Goal: Task Accomplishment & Management: Manage account settings

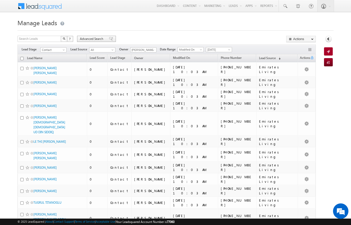
click at [93, 39] on span "Advanced Search" at bounding box center [92, 38] width 25 height 5
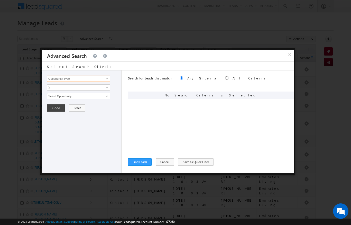
click at [71, 76] on input "Opportunity Type" at bounding box center [78, 78] width 63 height 6
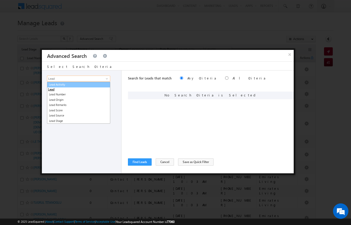
click at [61, 84] on link "Lead Activity" at bounding box center [78, 85] width 63 height 6
type input "Lead Activity"
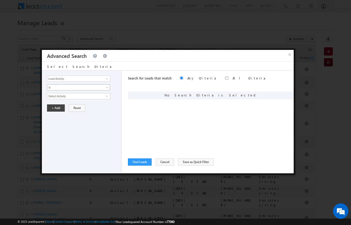
click at [54, 87] on span "Is" at bounding box center [75, 87] width 56 height 5
click at [52, 97] on link "Is Not" at bounding box center [78, 98] width 63 height 5
click at [54, 96] on input "Select Activity" at bounding box center [78, 96] width 63 height 6
click at [79, 104] on link "Outbound Phone Call Activity" at bounding box center [78, 107] width 63 height 6
type input "Outbound Phone Call Activity"
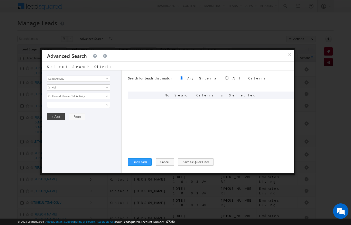
click at [56, 105] on span at bounding box center [75, 104] width 56 height 5
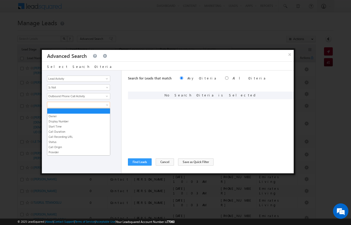
click at [52, 125] on link "Start Time" at bounding box center [78, 126] width 63 height 5
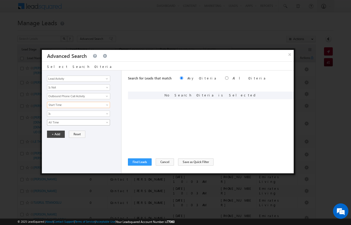
click at [52, 122] on span "All Time" at bounding box center [75, 122] width 56 height 5
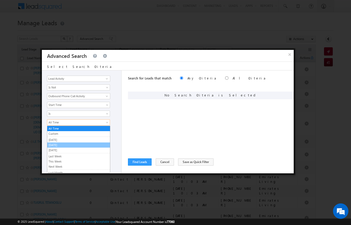
click at [54, 144] on link "[DATE]" at bounding box center [78, 145] width 63 height 5
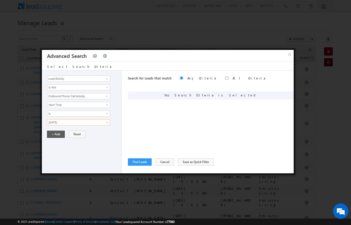
click at [55, 133] on button "+ Add" at bounding box center [56, 133] width 18 height 7
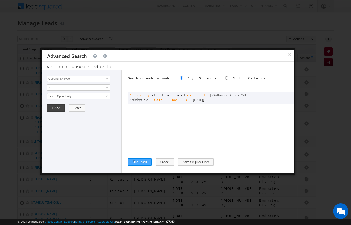
click at [137, 163] on button "Find Leads" at bounding box center [140, 161] width 24 height 7
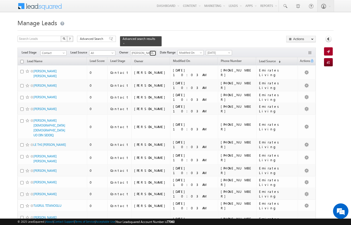
click at [155, 51] on span at bounding box center [153, 53] width 4 height 4
click at [153, 51] on span at bounding box center [153, 53] width 4 height 4
click at [154, 51] on span at bounding box center [153, 53] width 4 height 4
click at [162, 60] on span "[PERSON_NAME][EMAIL_ADDRESS][DOMAIN_NAME]" at bounding box center [155, 62] width 46 height 4
type input "[PERSON_NAME]"
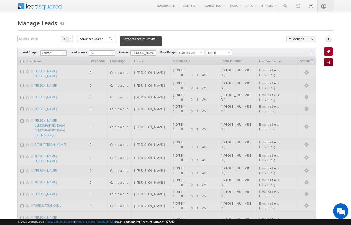
click at [229, 52] on span at bounding box center [230, 54] width 4 height 4
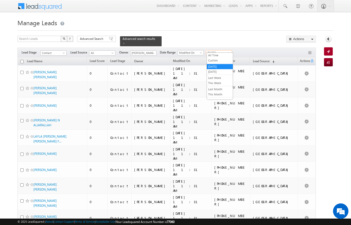
click at [221, 71] on link "[DATE]" at bounding box center [220, 71] width 26 height 5
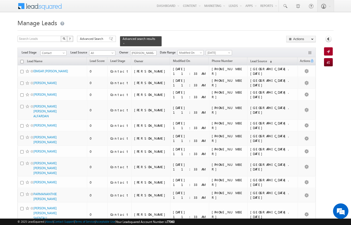
click at [22, 60] on input "checkbox" at bounding box center [21, 61] width 3 height 3
checkbox input "true"
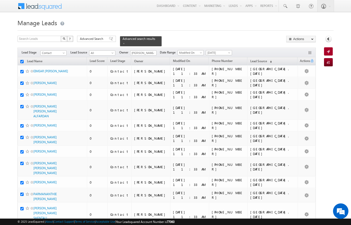
checkbox input "true"
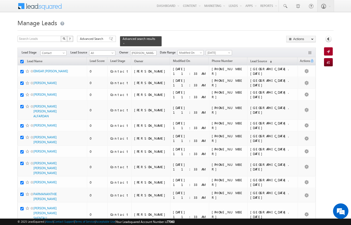
checkbox input "true"
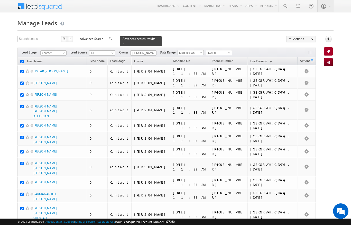
checkbox input "true"
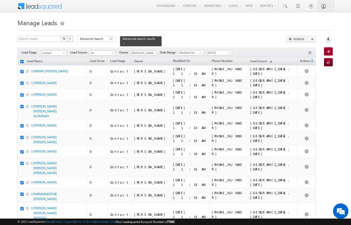
checkbox input "true"
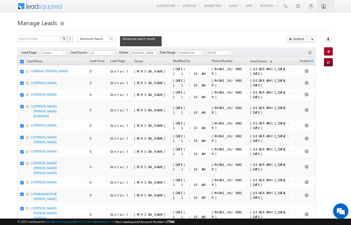
checkbox input "true"
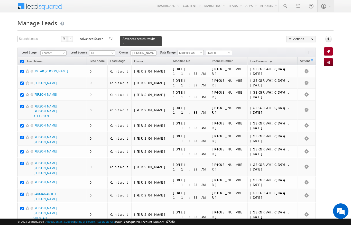
checkbox input "true"
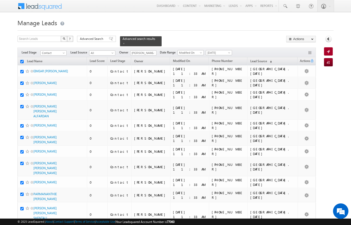
checkbox input "true"
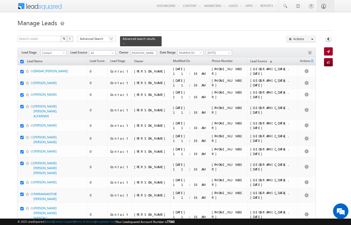
checkbox input "true"
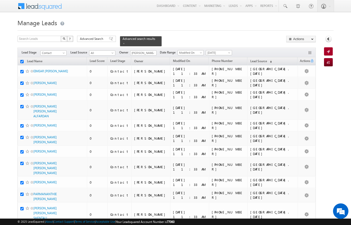
checkbox input "true"
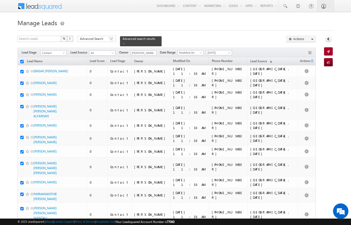
checkbox input "true"
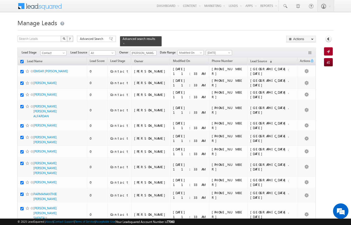
checkbox input "true"
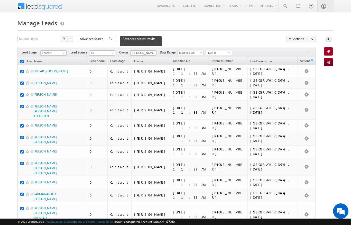
checkbox input "true"
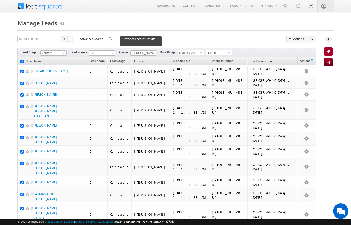
checkbox input "true"
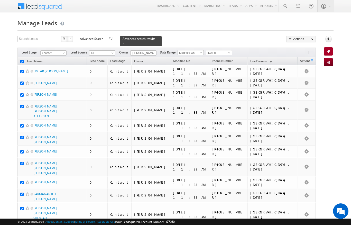
checkbox input "true"
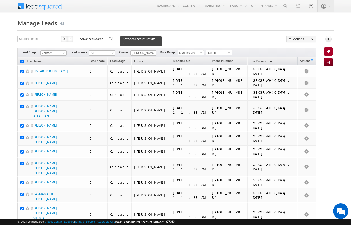
checkbox input "true"
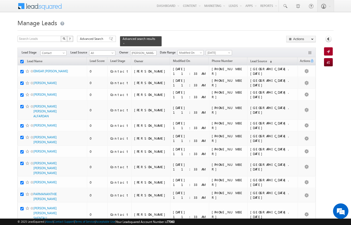
checkbox input "true"
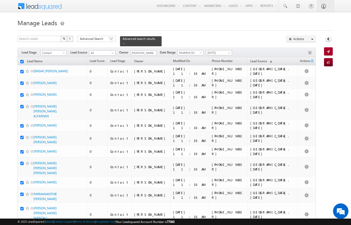
checkbox input "true"
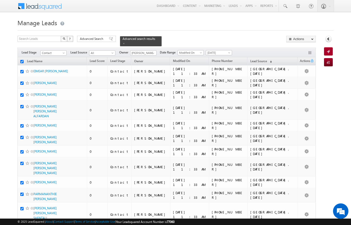
checkbox input "true"
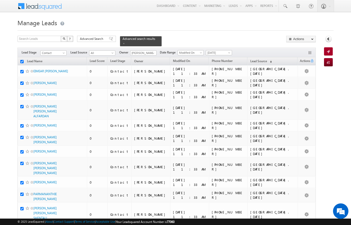
checkbox input "true"
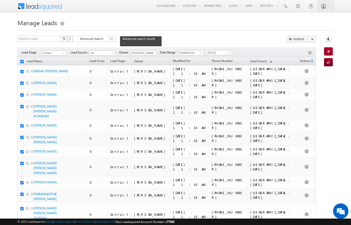
checkbox input "true"
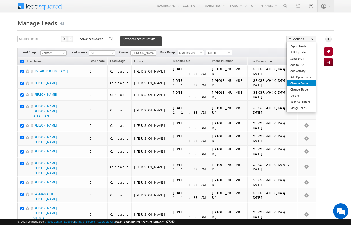
click at [307, 84] on link "Change Owner" at bounding box center [300, 83] width 29 height 6
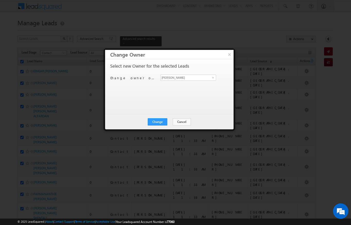
click at [212, 89] on div "Select new Owner for the selected Leads Change owner of 102 leads to [PERSON_NA…" at bounding box center [168, 84] width 117 height 41
click at [212, 77] on span at bounding box center [213, 77] width 4 height 4
click at [194, 86] on span "[PERSON_NAME][EMAIL_ADDRESS][DOMAIN_NAME]" at bounding box center [185, 88] width 46 height 4
type input "[PERSON_NAME]"
click at [160, 121] on button "Change" at bounding box center [158, 121] width 20 height 7
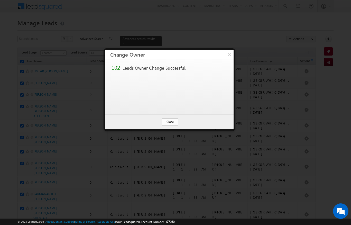
click at [173, 123] on button "Close" at bounding box center [170, 121] width 16 height 7
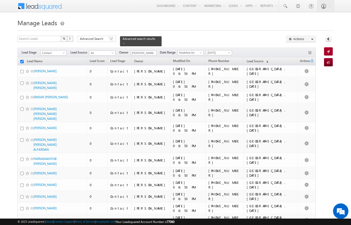
checkbox input "false"
click at [155, 51] on span at bounding box center [153, 53] width 4 height 4
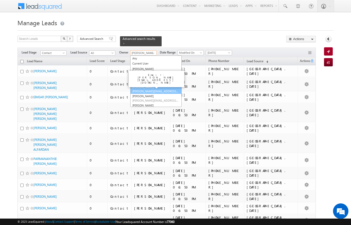
click at [158, 89] on span "[PERSON_NAME][EMAIL_ADDRESS][DOMAIN_NAME]" at bounding box center [155, 91] width 46 height 4
type input "[PERSON_NAME]"
